Goal: Transaction & Acquisition: Purchase product/service

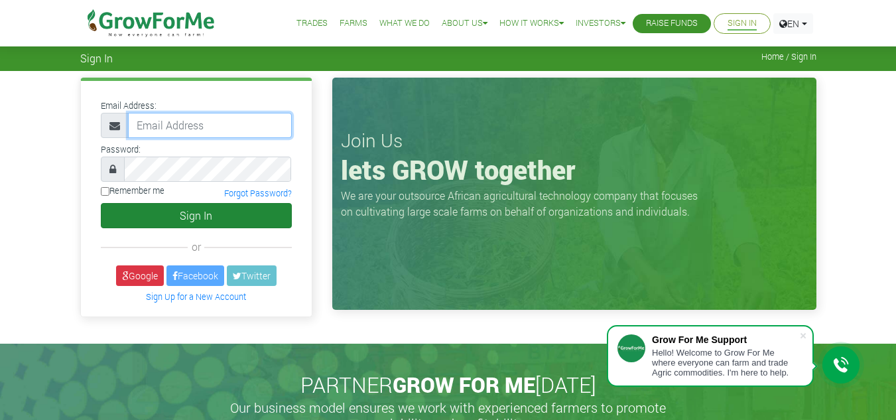
type input "frimpongwendy4@gmail.com"
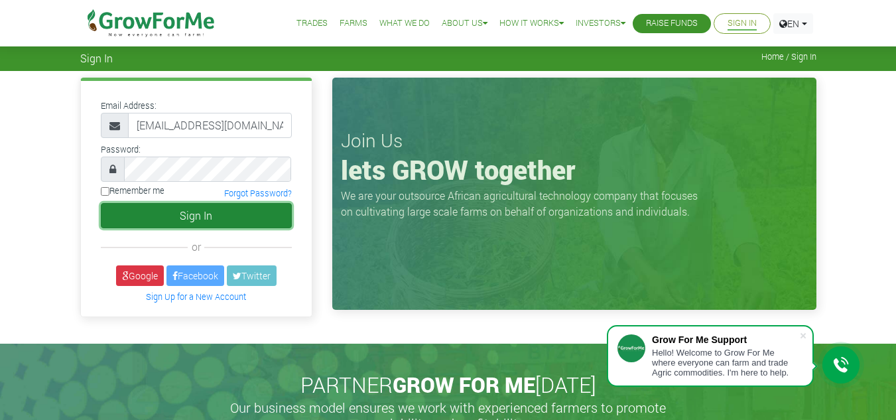
click at [242, 216] on button "Sign In" at bounding box center [196, 215] width 191 height 25
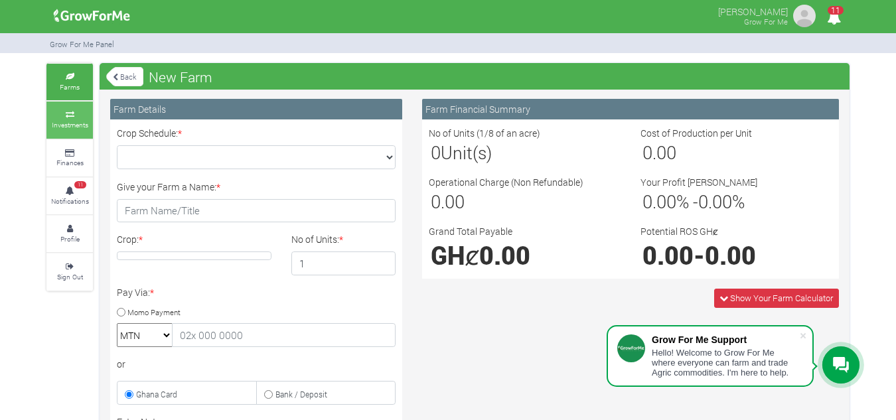
click at [92, 109] on link "Investments" at bounding box center [69, 120] width 46 height 36
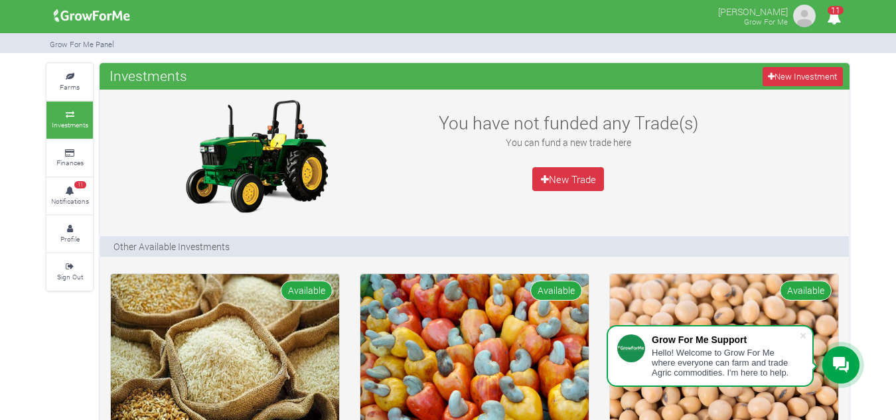
scroll to position [368, 0]
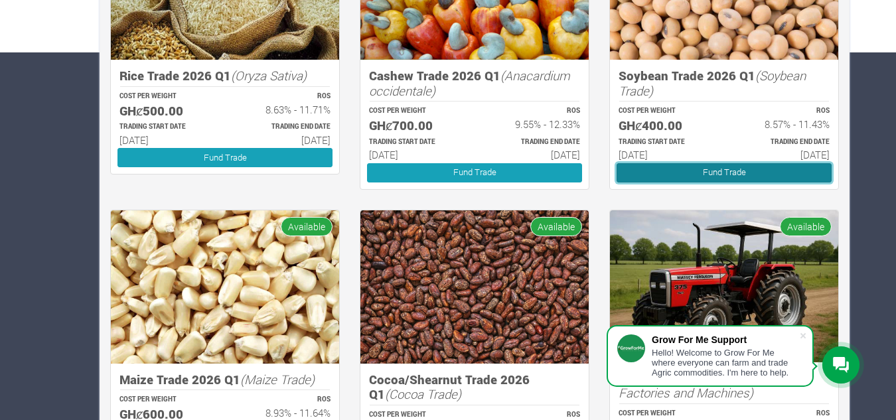
click at [721, 173] on link "Fund Trade" at bounding box center [723, 172] width 215 height 19
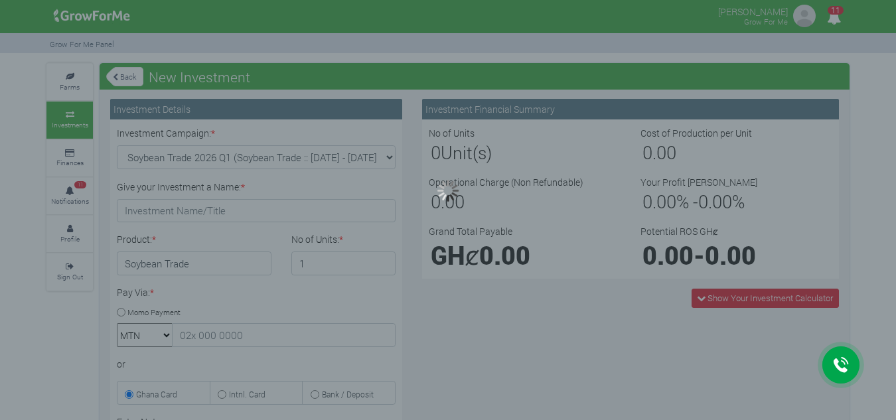
type input "1"
